Goal: Check status: Check status

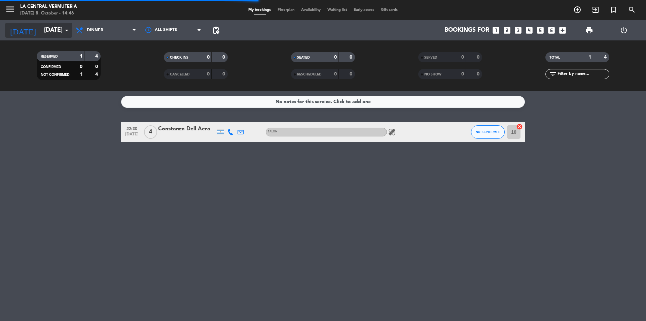
click at [58, 28] on input "[DATE]" at bounding box center [80, 30] width 78 height 13
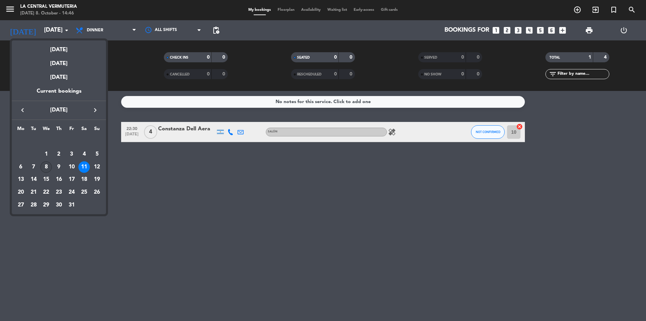
click at [46, 165] on div "8" at bounding box center [45, 166] width 11 height 11
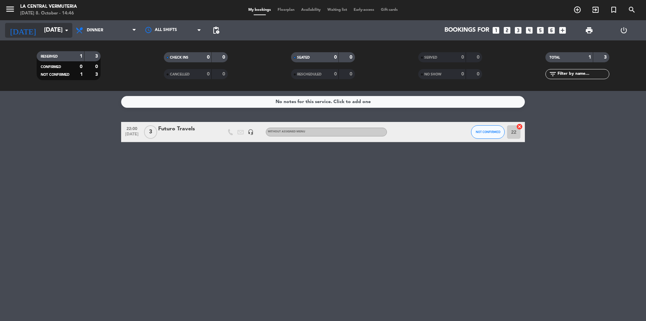
click at [53, 32] on input "[DATE]" at bounding box center [80, 30] width 78 height 13
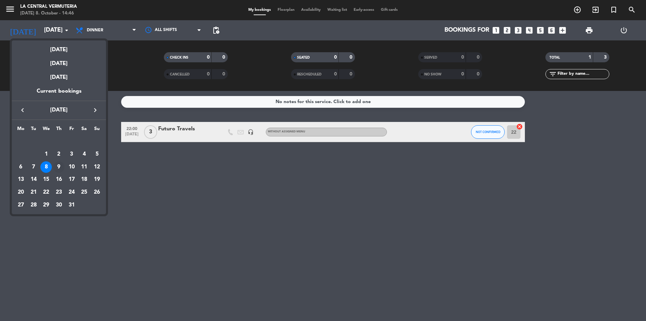
click at [60, 165] on div "9" at bounding box center [58, 166] width 11 height 11
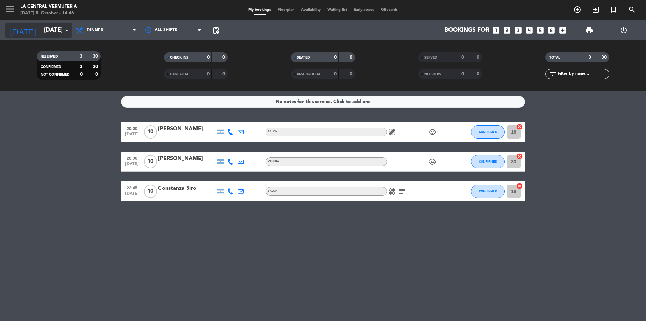
click at [48, 31] on input "[DATE]" at bounding box center [80, 30] width 78 height 13
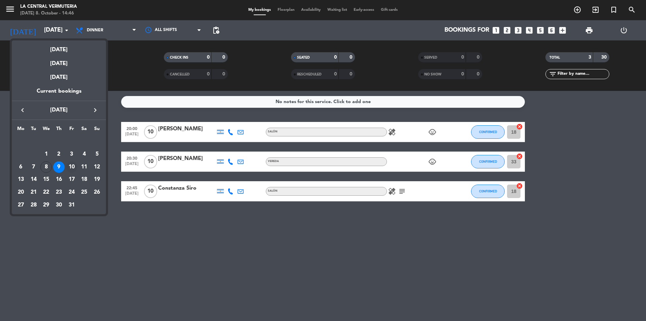
click at [71, 165] on div "10" at bounding box center [71, 166] width 11 height 11
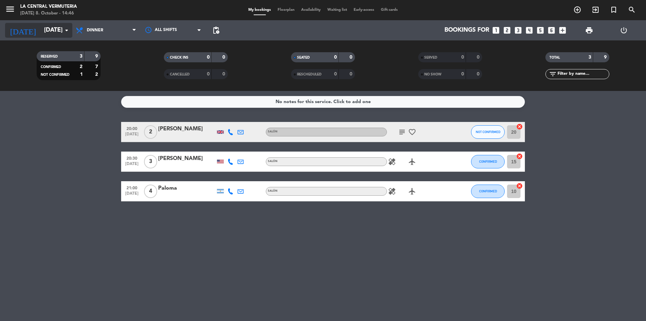
click at [64, 30] on icon "arrow_drop_down" at bounding box center [67, 30] width 8 height 8
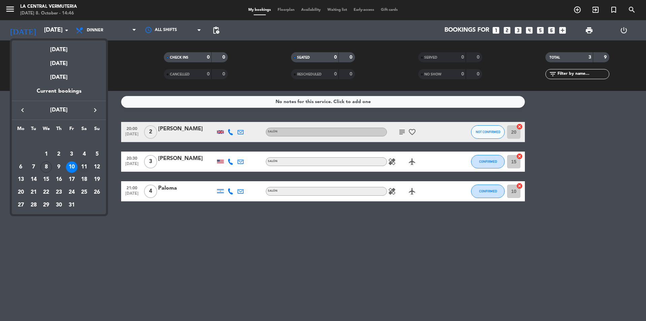
click at [84, 165] on div "11" at bounding box center [83, 166] width 11 height 11
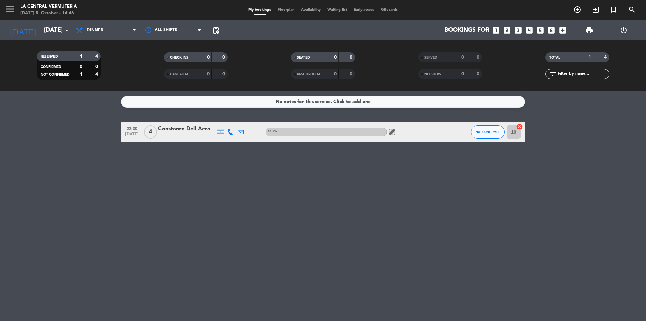
click at [58, 43] on div "RESERVED 1 4 CONFIRMED 0 0 NOT CONFIRMED 1 4 CHECK INS 0 0 CANCELLED 0 0 SEATED…" at bounding box center [323, 65] width 646 height 50
click at [63, 31] on icon "arrow_drop_down" at bounding box center [67, 30] width 8 height 8
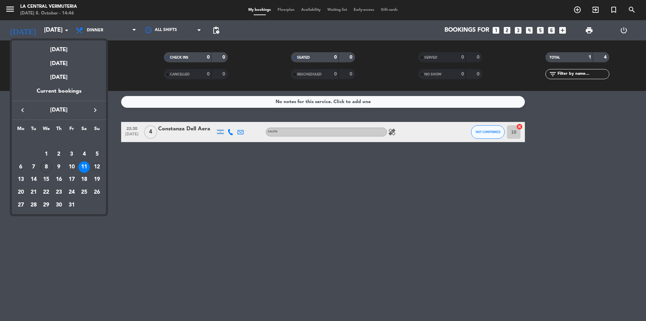
click at [98, 165] on div "12" at bounding box center [96, 166] width 11 height 11
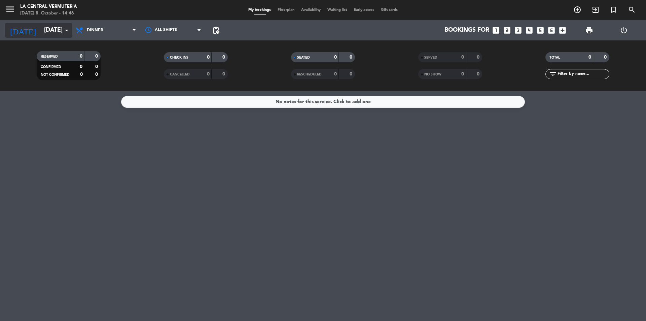
click at [50, 25] on input "[DATE]" at bounding box center [80, 30] width 78 height 13
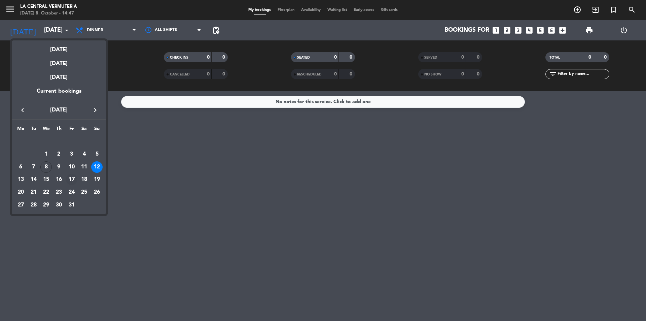
click at [72, 175] on div "17" at bounding box center [71, 179] width 11 height 11
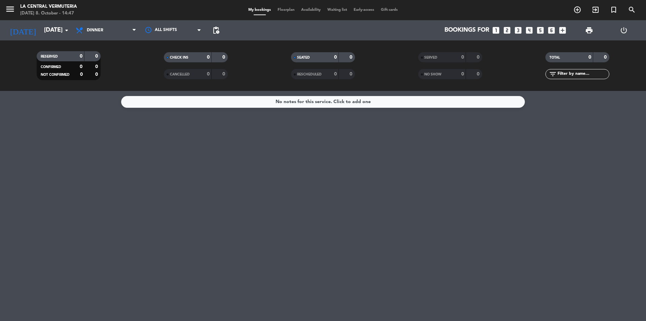
type input "[DATE]"
